Goal: Task Accomplishment & Management: Manage account settings

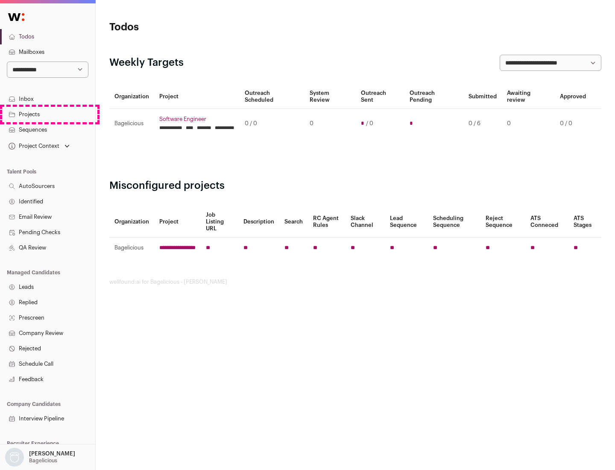
click at [47, 114] on link "Projects" at bounding box center [47, 114] width 95 height 15
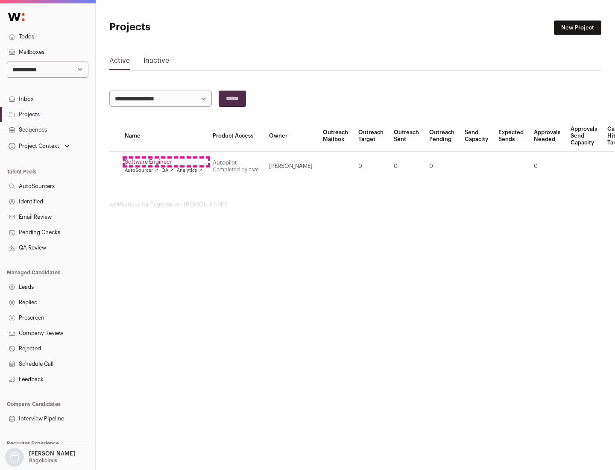
click at [166, 162] on link "Software Engineer" at bounding box center [164, 161] width 78 height 7
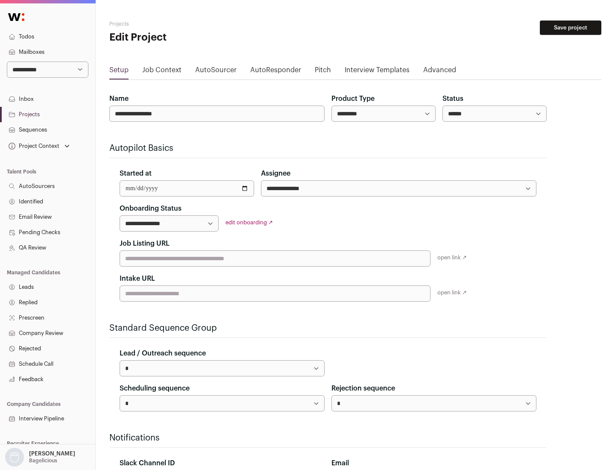
click at [570, 28] on button "Save project" at bounding box center [570, 27] width 61 height 15
